Goal: Transaction & Acquisition: Book appointment/travel/reservation

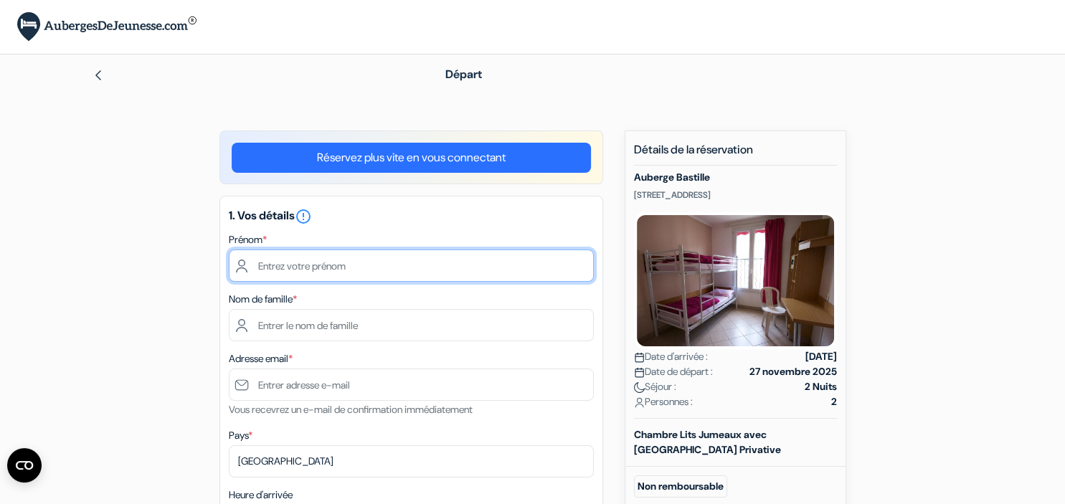
click at [471, 268] on input "text" at bounding box center [411, 266] width 365 height 32
type input "Pierre"
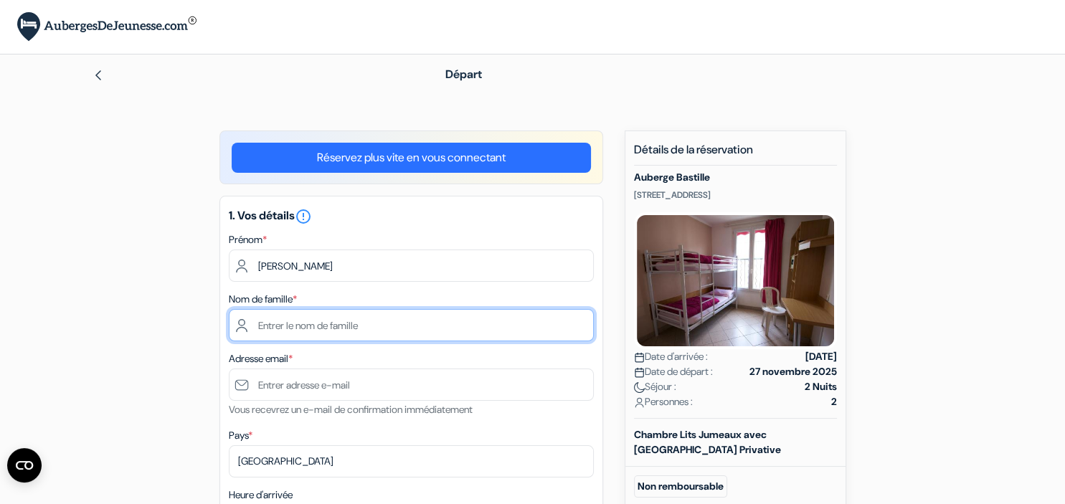
click at [406, 329] on input "text" at bounding box center [411, 325] width 365 height 32
type input "Verjans"
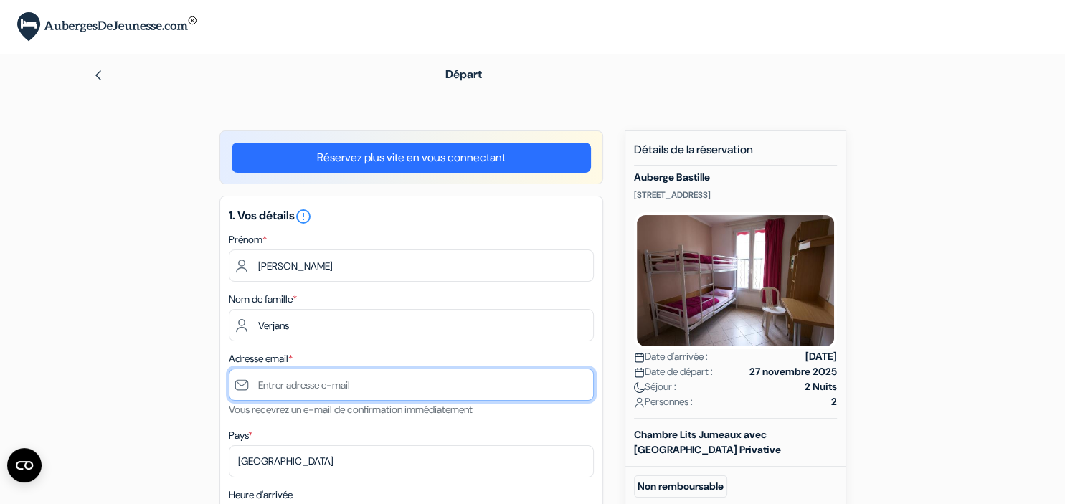
click at [354, 385] on input "text" at bounding box center [411, 385] width 365 height 32
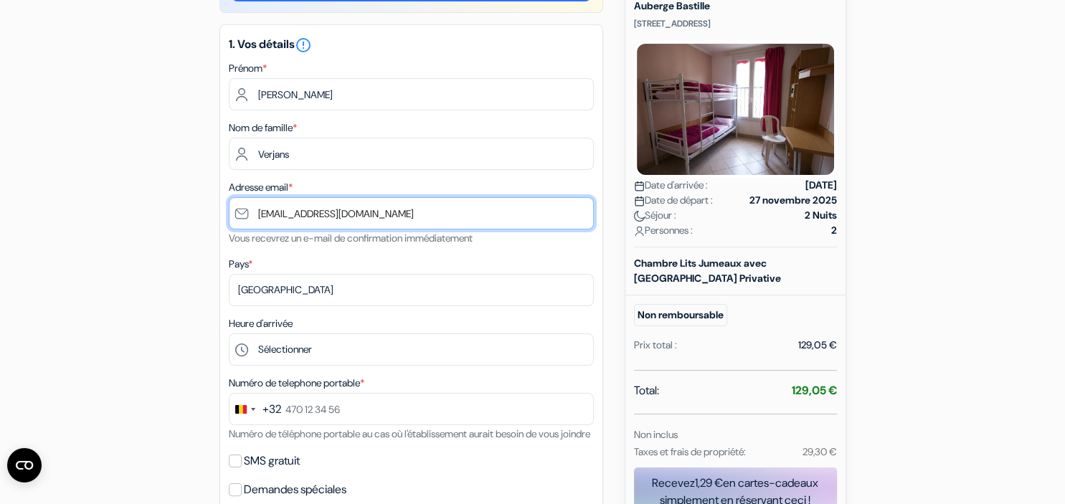
scroll to position [175, 0]
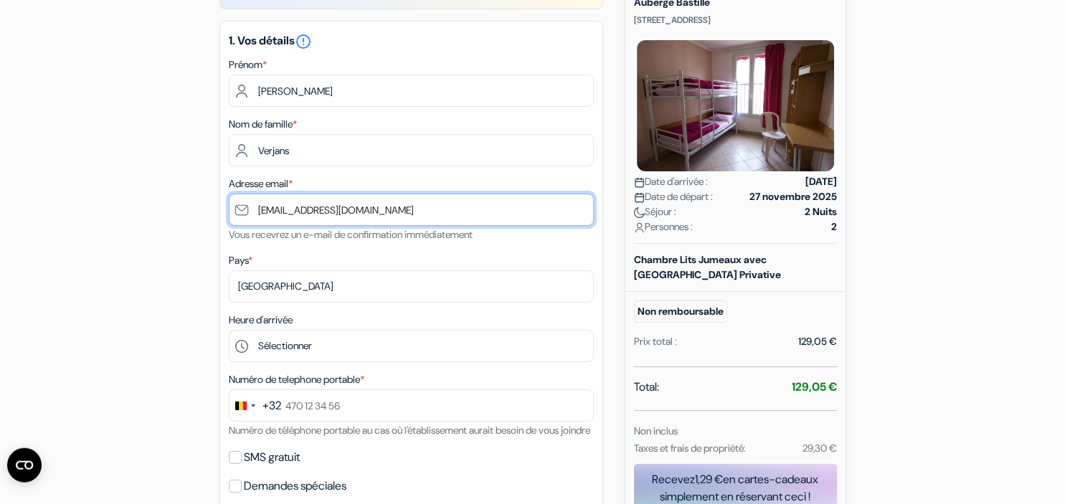
type input "[EMAIL_ADDRESS][DOMAIN_NAME]"
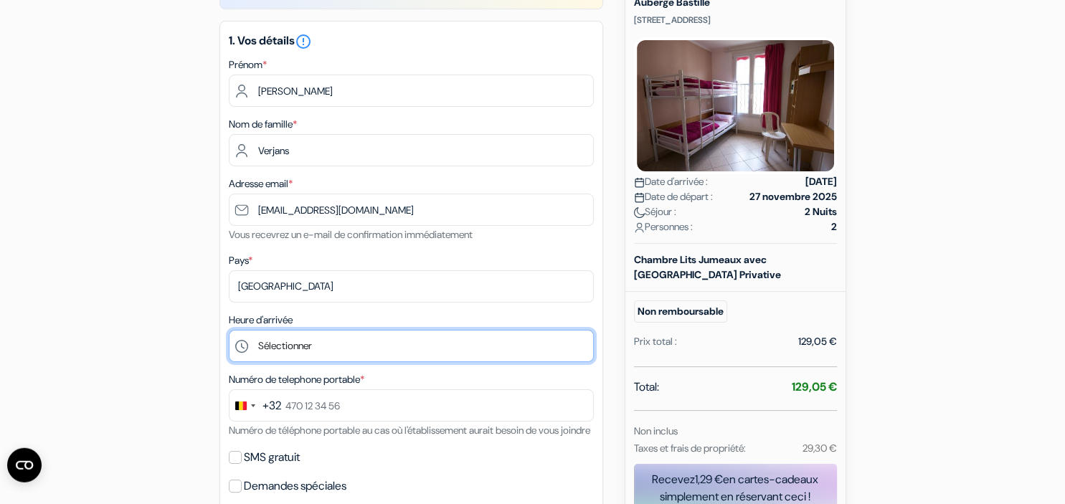
click at [229, 330] on select "Sélectionner 15:00 16:00 17:00 18:00 19:00 20:00 21:00 22:00" at bounding box center [411, 346] width 365 height 32
select select "16"
click option "16:00" at bounding box center [0, 0] width 0 height 0
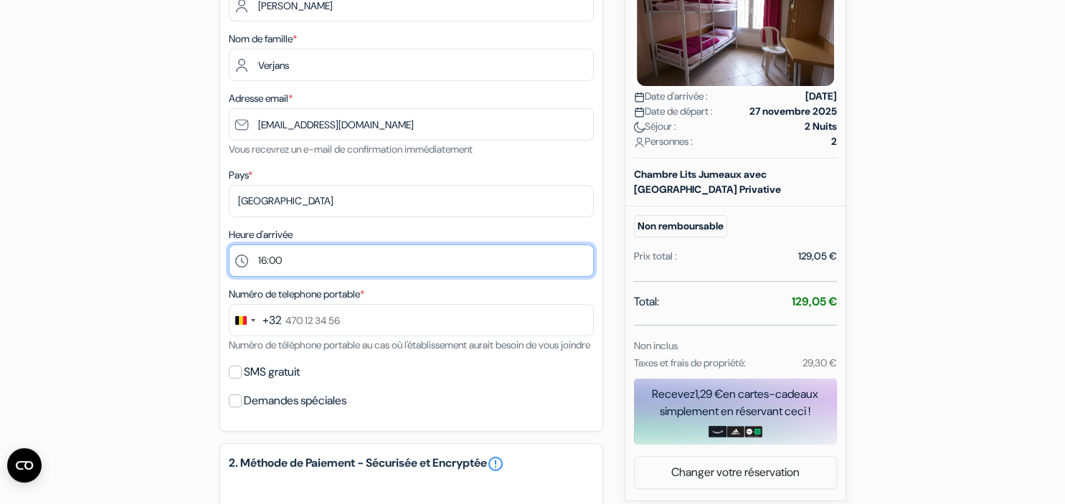
scroll to position [266, 0]
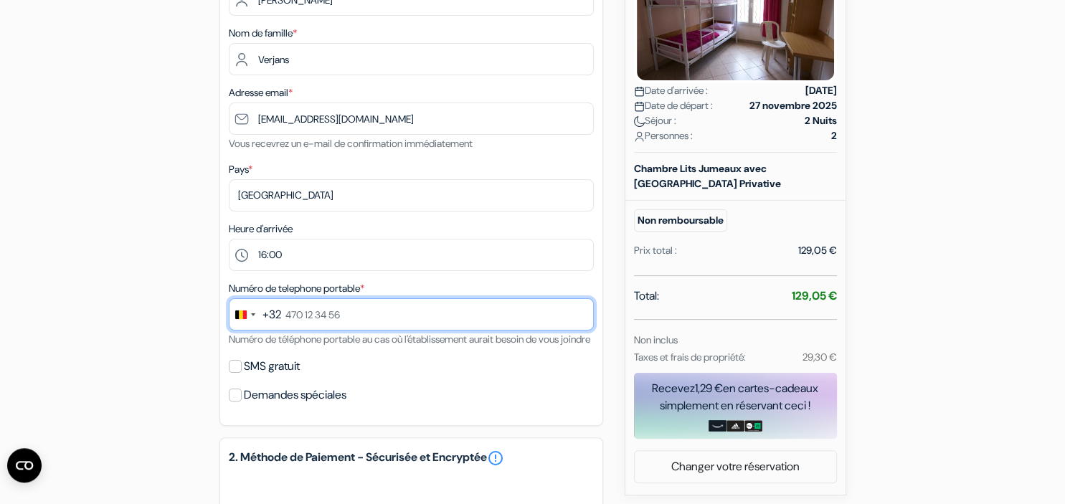
click at [390, 314] on input "text" at bounding box center [411, 314] width 365 height 32
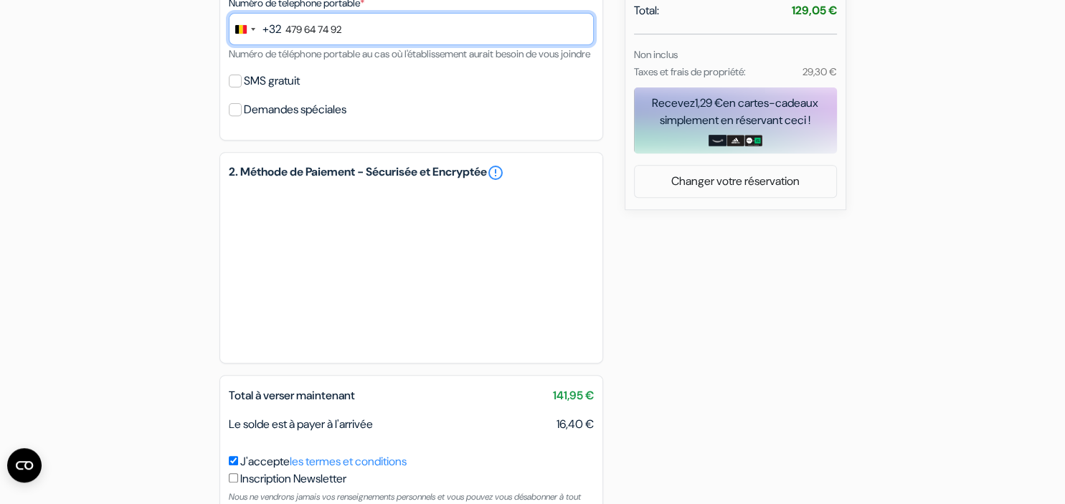
scroll to position [555, 0]
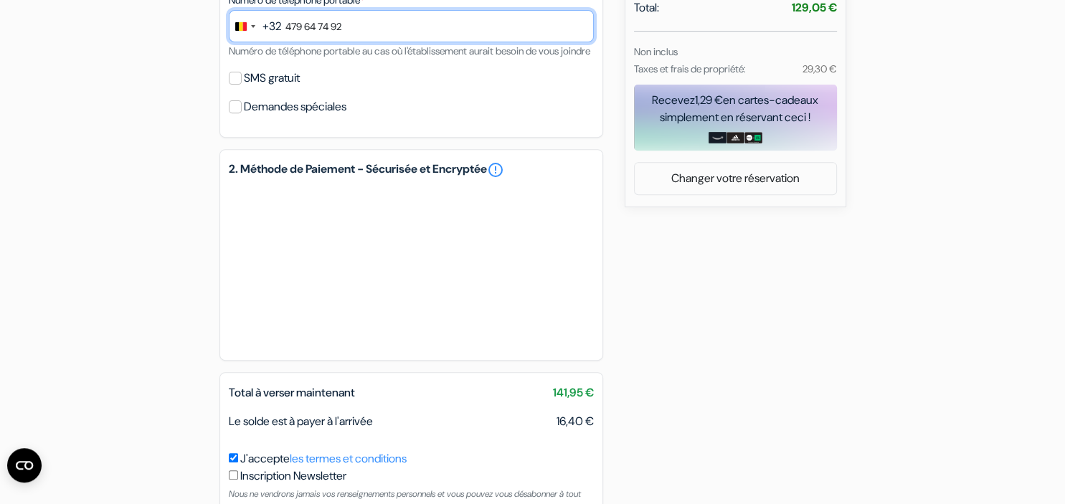
type input "479 64 74 92"
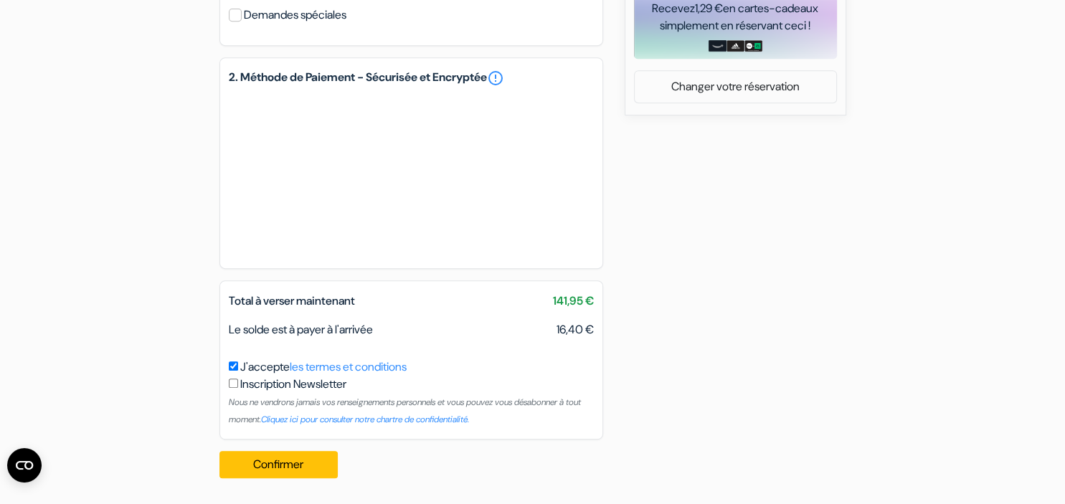
scroll to position [663, 0]
click at [291, 463] on button "Confirmer Loading..." at bounding box center [279, 464] width 119 height 27
